Goal: Transaction & Acquisition: Purchase product/service

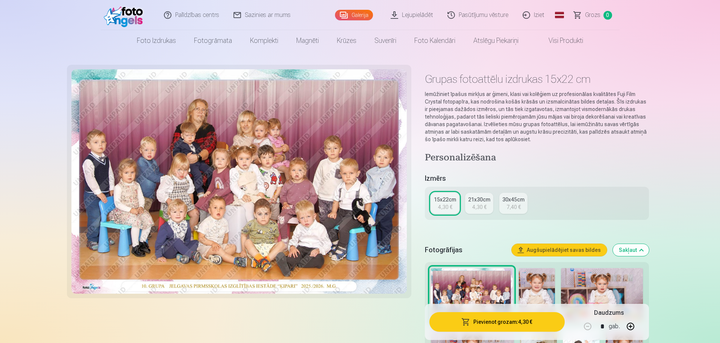
click at [582, 14] on link "Grozs 0" at bounding box center [593, 15] width 53 height 30
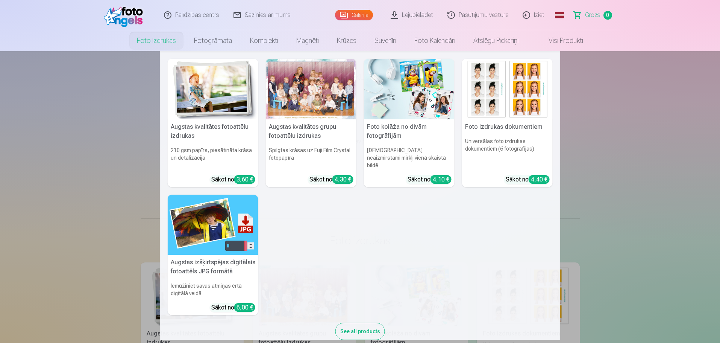
click at [152, 42] on link "Foto izdrukas" at bounding box center [156, 40] width 57 height 21
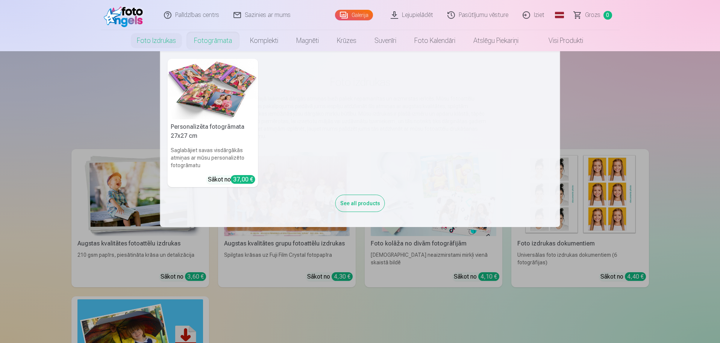
click at [229, 39] on link "Fotogrāmata" at bounding box center [213, 40] width 56 height 21
